Goal: Information Seeking & Learning: Learn about a topic

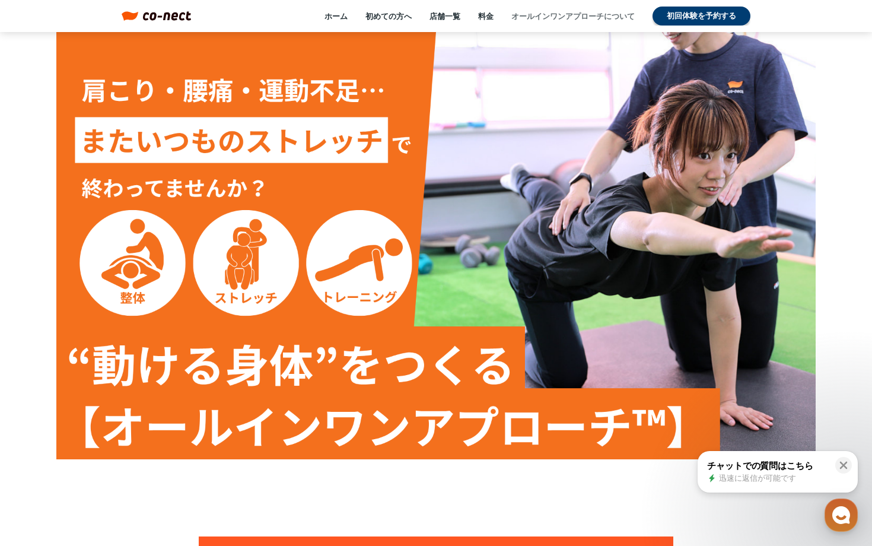
click at [533, 20] on link "オールインワンアプローチについて" at bounding box center [572, 16] width 123 height 11
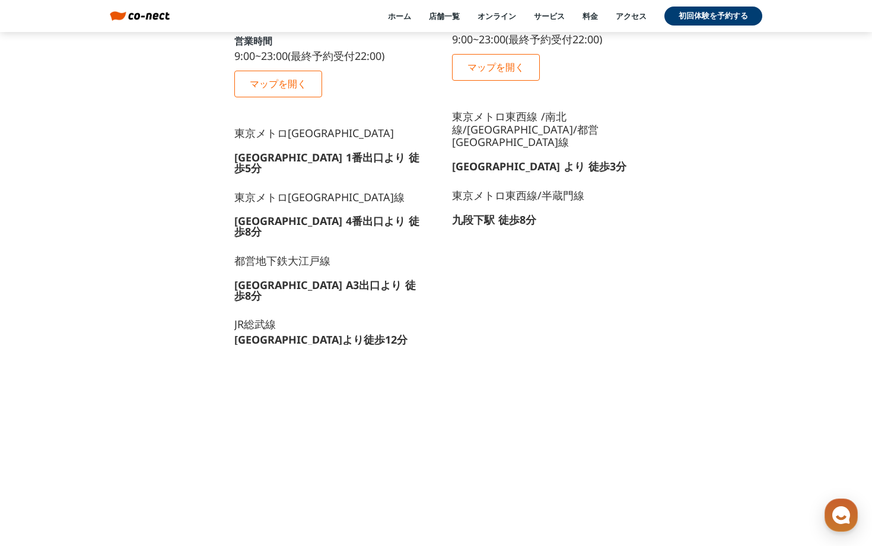
scroll to position [14345, 0]
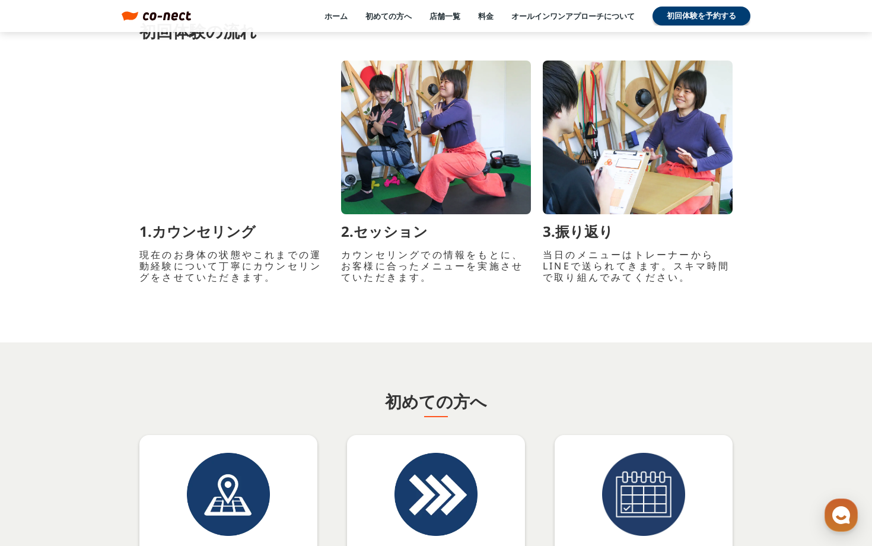
scroll to position [4854, 0]
